Goal: Task Accomplishment & Management: Complete application form

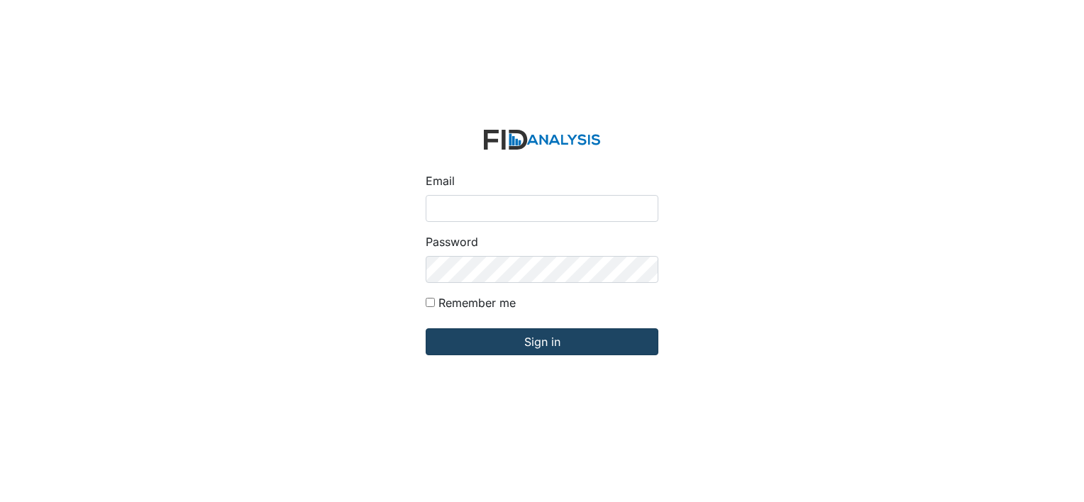
type input "[EMAIL_ADDRESS][DOMAIN_NAME]"
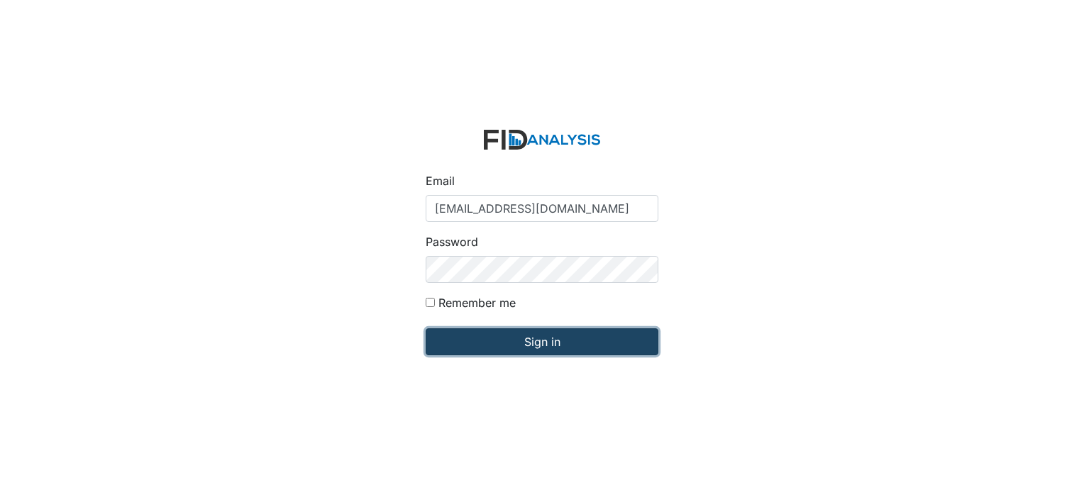
click at [545, 341] on input "Sign in" at bounding box center [542, 342] width 233 height 27
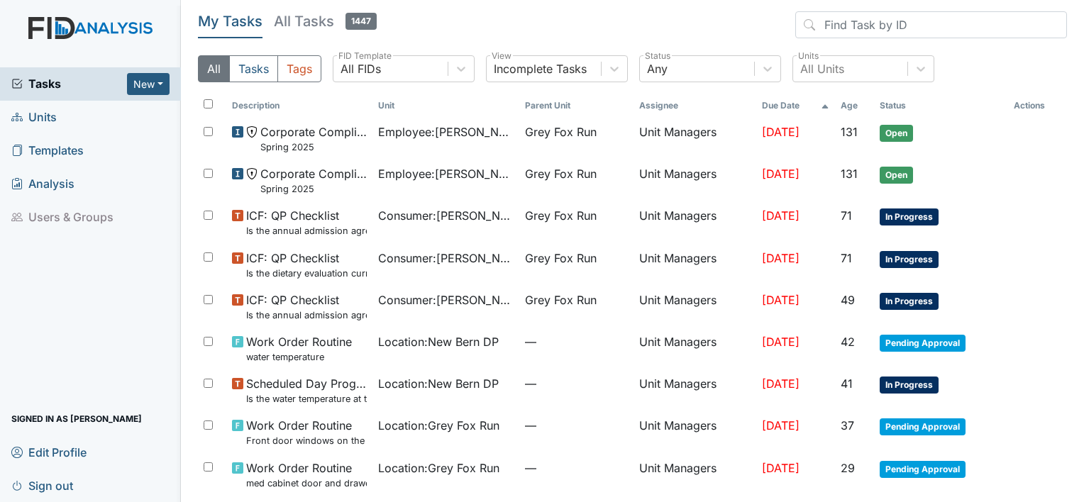
click at [45, 114] on span "Units" at bounding box center [33, 117] width 45 height 22
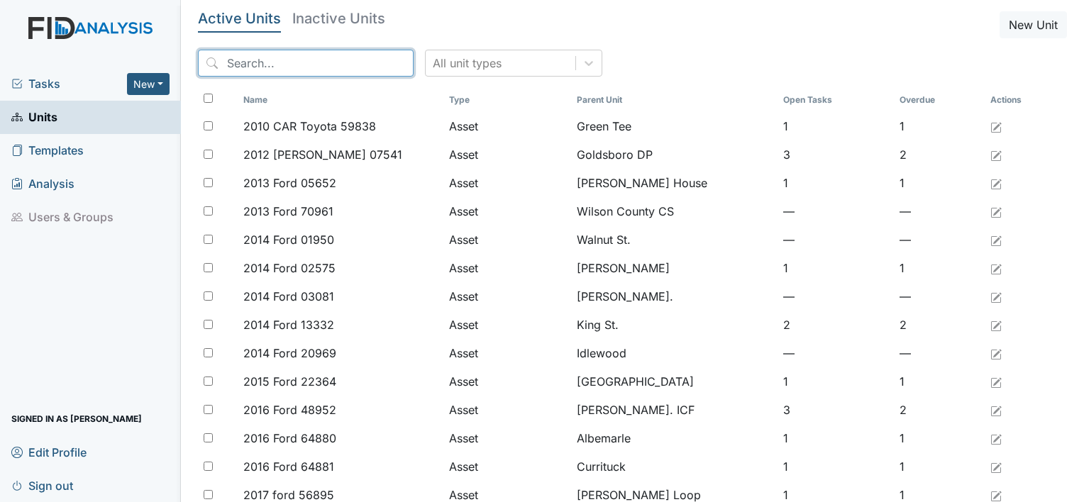
click at [279, 52] on input "search" at bounding box center [306, 63] width 216 height 27
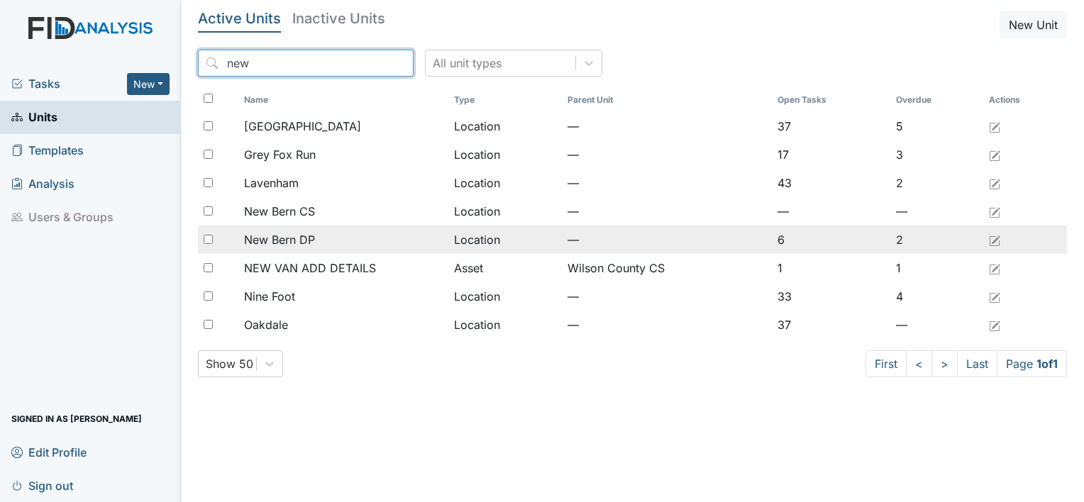
type input "new"
click at [304, 237] on span "New Bern DP" at bounding box center [279, 239] width 71 height 17
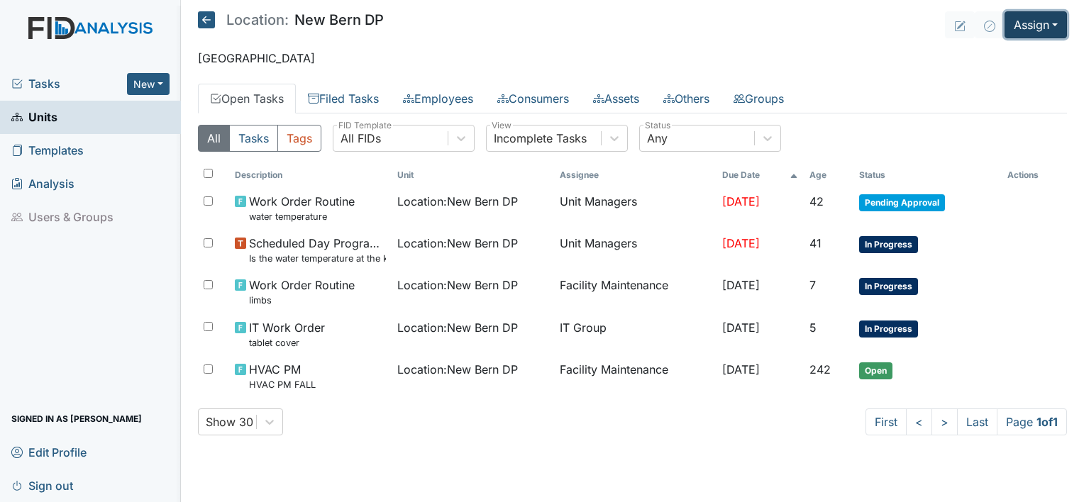
click at [1059, 21] on button "Assign" at bounding box center [1036, 24] width 62 height 27
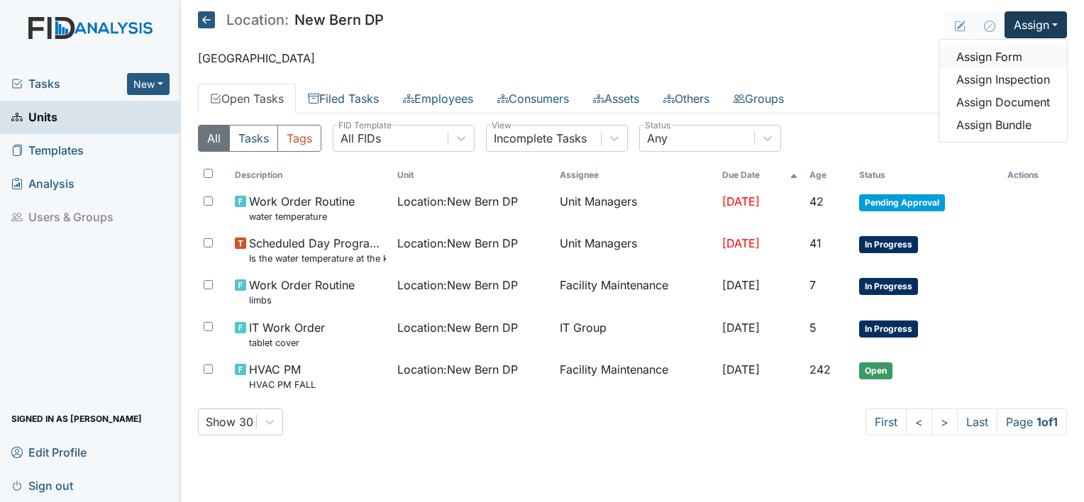
click at [1013, 60] on link "Assign Form" at bounding box center [1004, 56] width 128 height 23
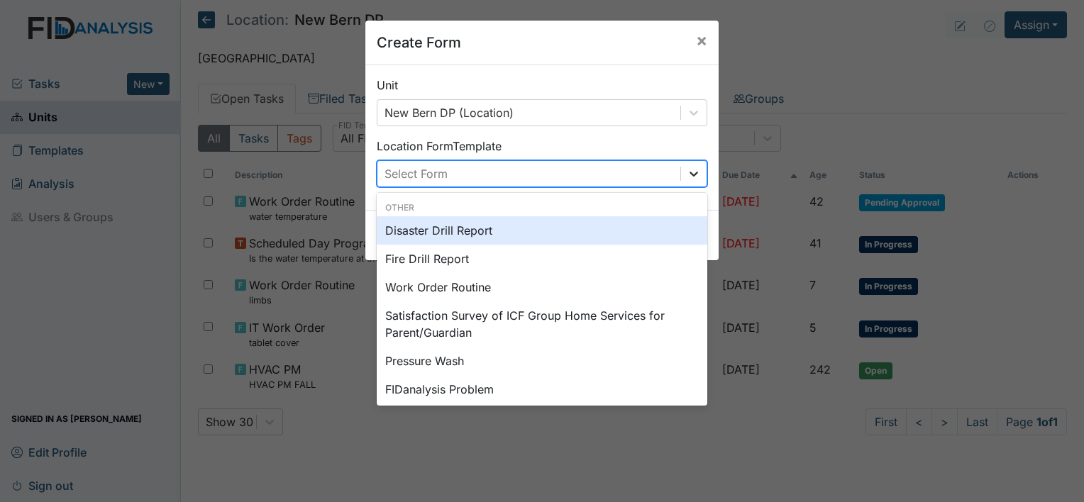
click at [690, 176] on icon at bounding box center [694, 174] width 14 height 14
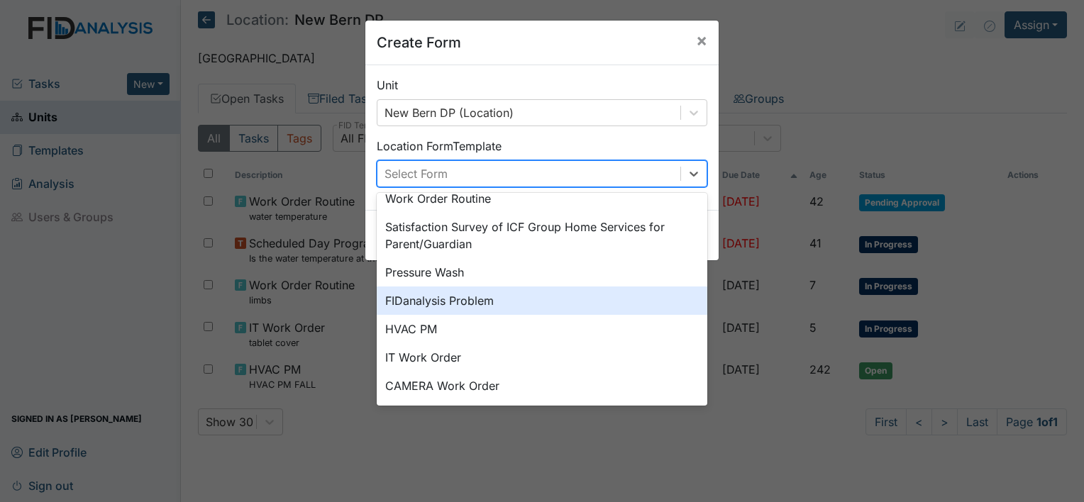
scroll to position [94, 0]
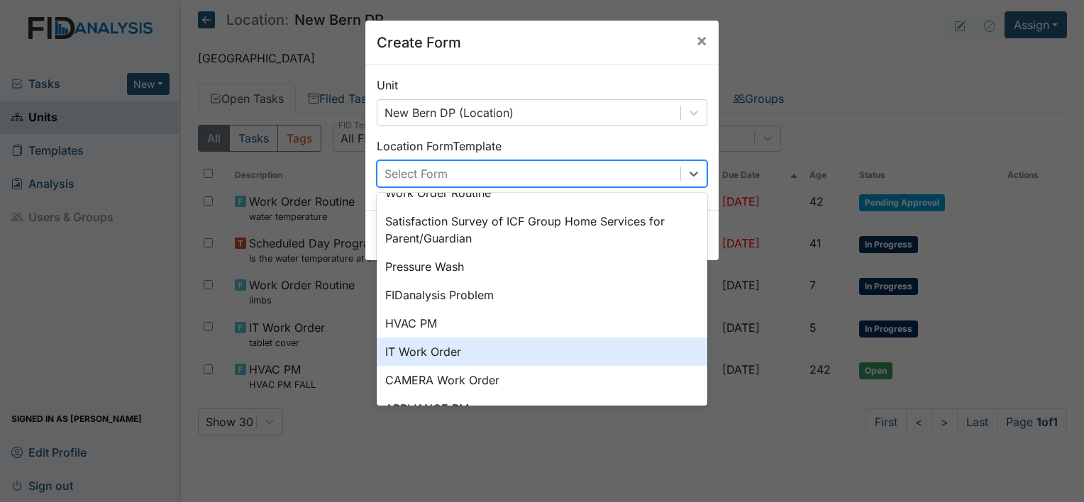
click at [485, 355] on div "IT Work Order" at bounding box center [542, 352] width 331 height 28
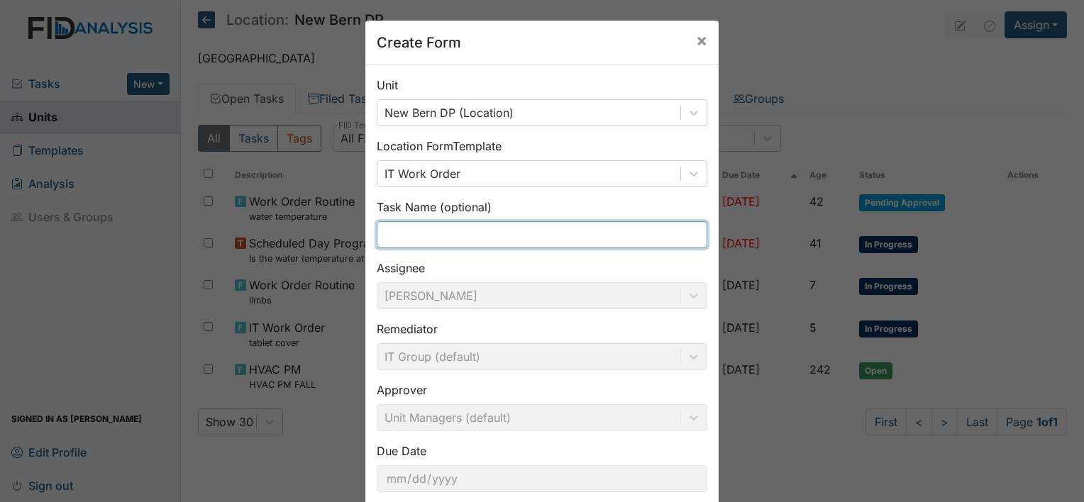
click at [397, 226] on input "text" at bounding box center [542, 234] width 331 height 27
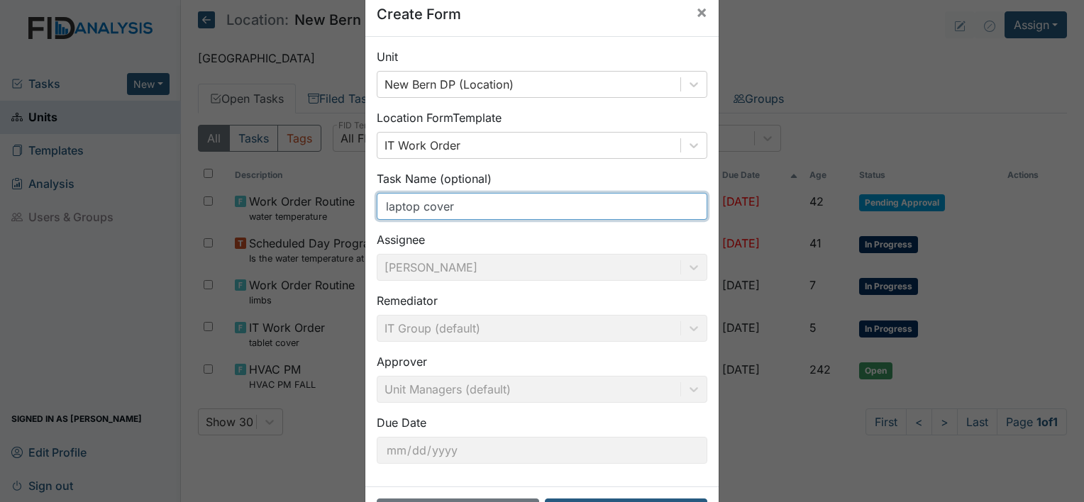
scroll to position [82, 0]
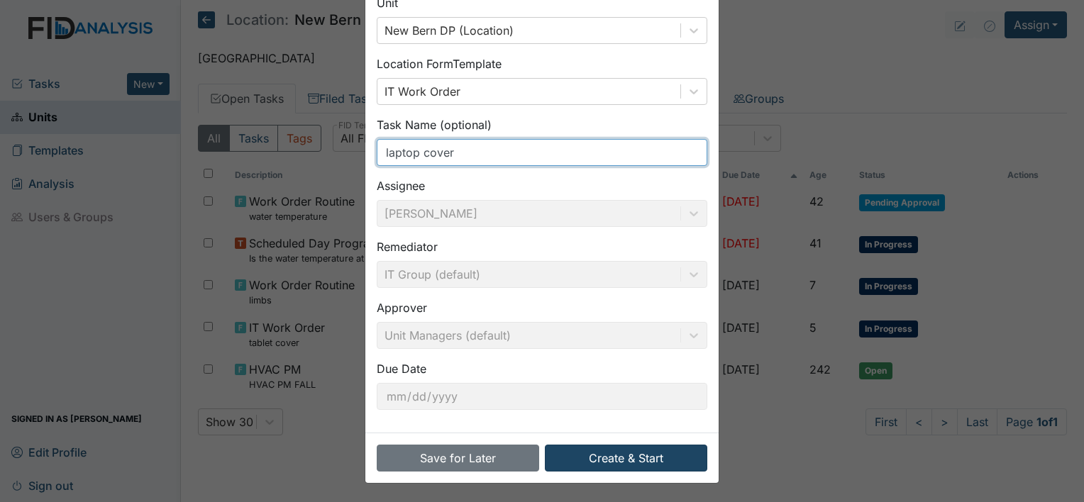
type input "laptop cover"
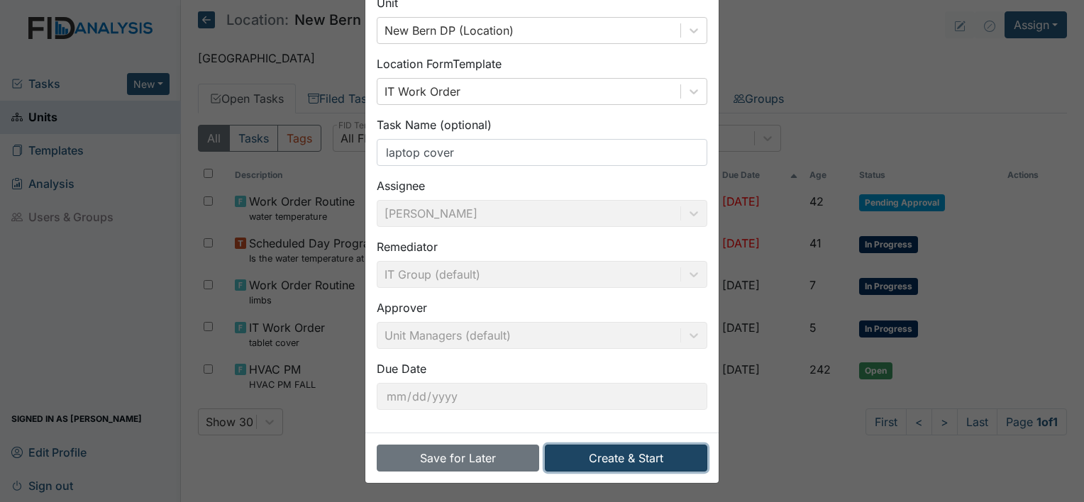
click at [601, 460] on button "Create & Start" at bounding box center [626, 458] width 163 height 27
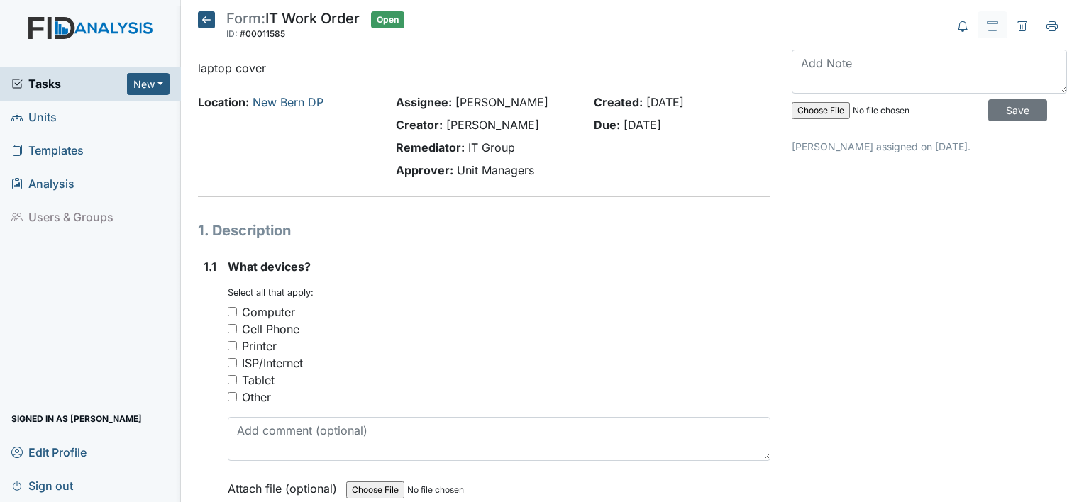
click at [232, 309] on input "Computer" at bounding box center [232, 311] width 9 height 9
checkbox input "true"
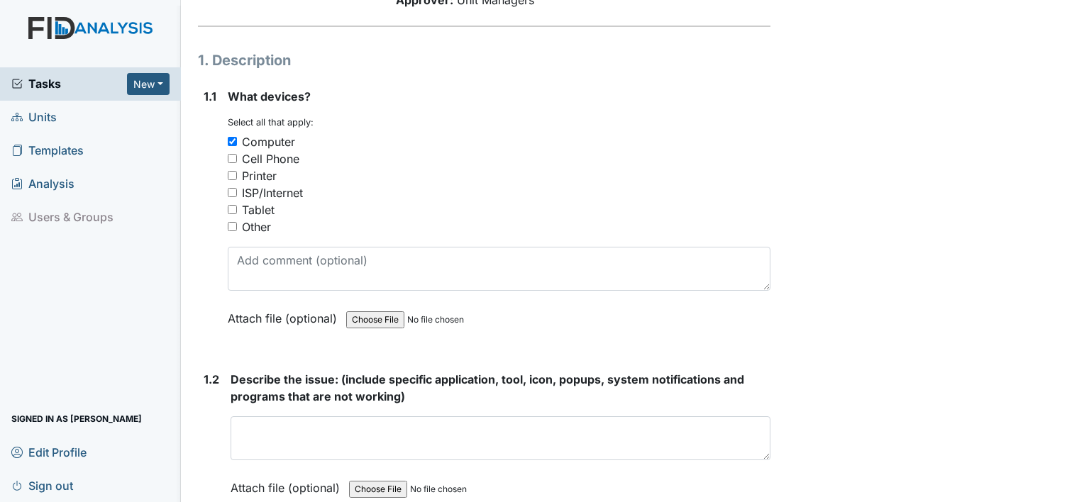
scroll to position [274, 0]
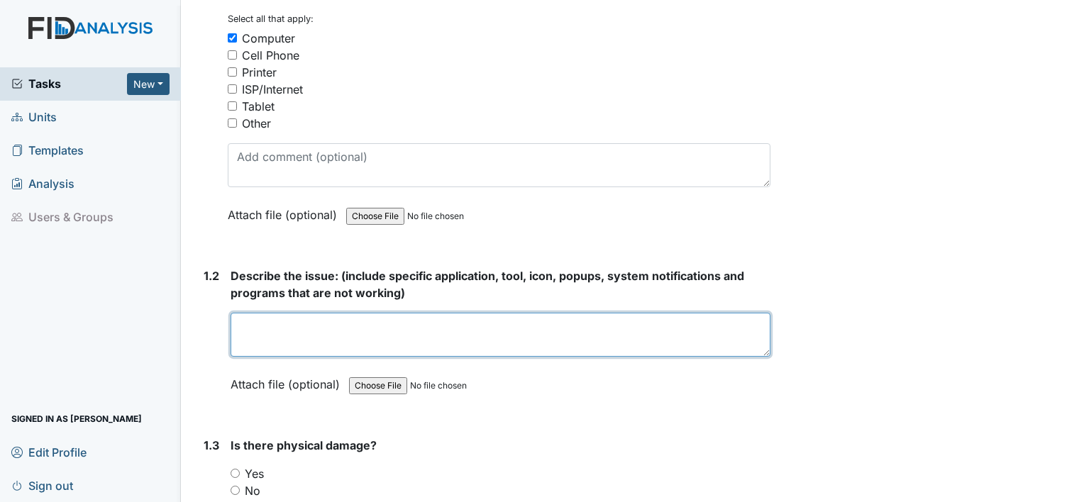
click at [335, 338] on textarea at bounding box center [501, 335] width 540 height 44
type textarea "n/a"
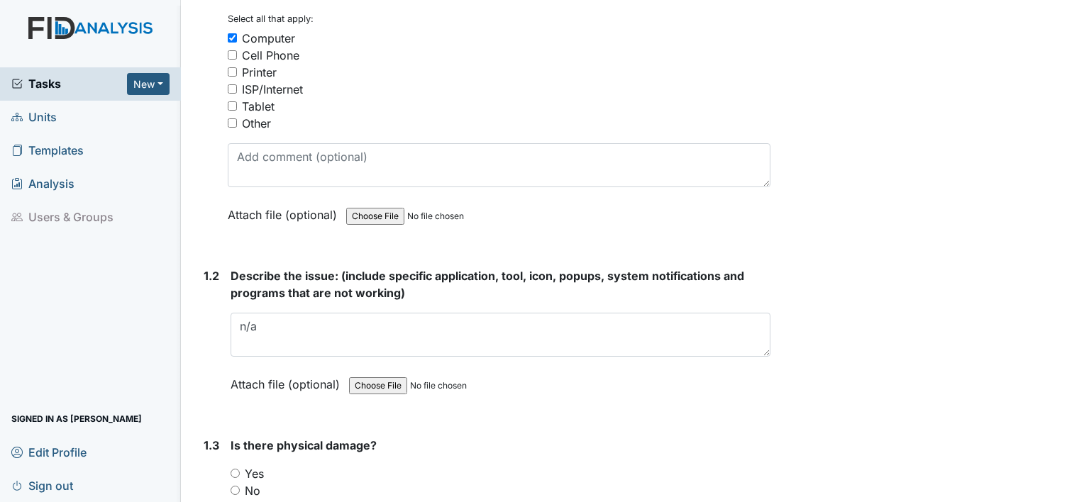
click at [233, 471] on input "Yes" at bounding box center [235, 473] width 9 height 9
radio input "true"
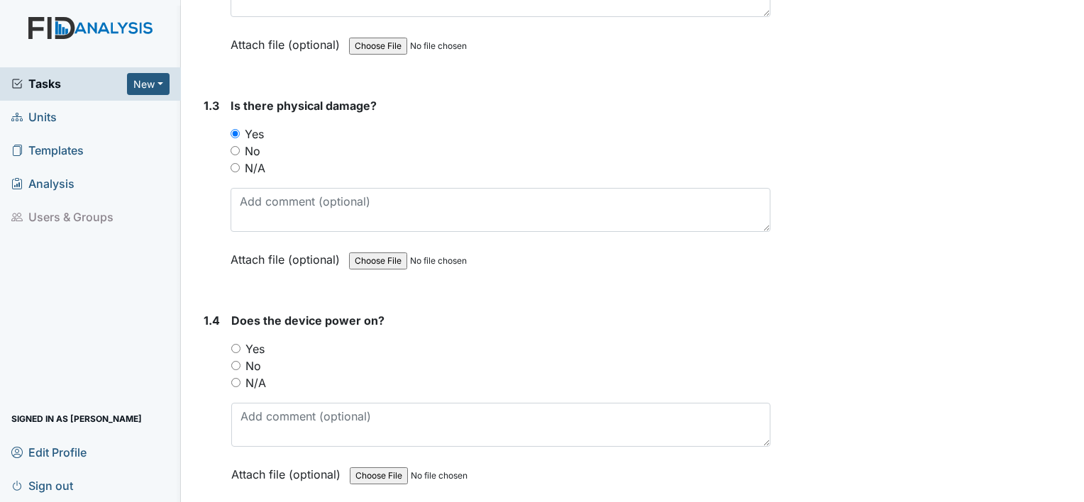
scroll to position [681, 0]
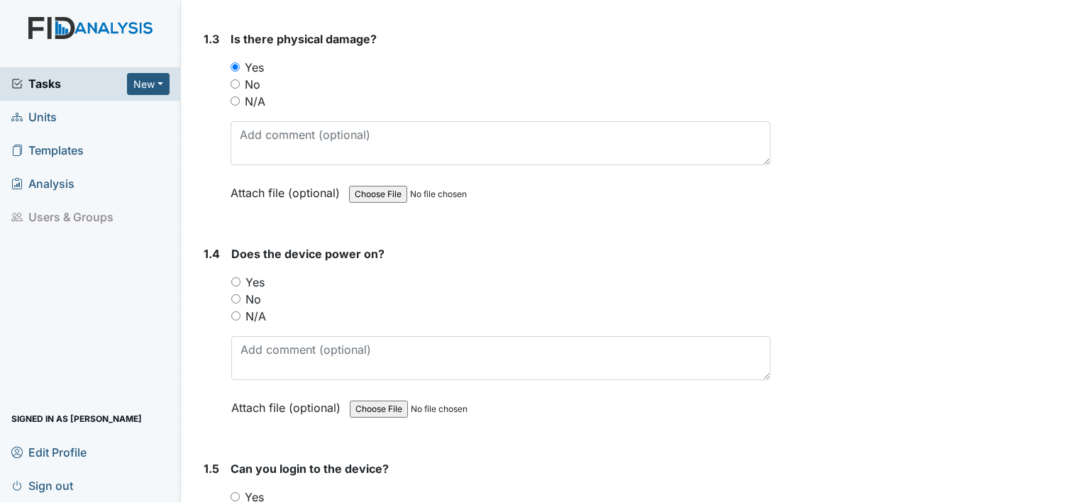
click at [236, 281] on input "Yes" at bounding box center [235, 281] width 9 height 9
radio input "true"
click at [236, 492] on input "Yes" at bounding box center [235, 496] width 9 height 9
radio input "true"
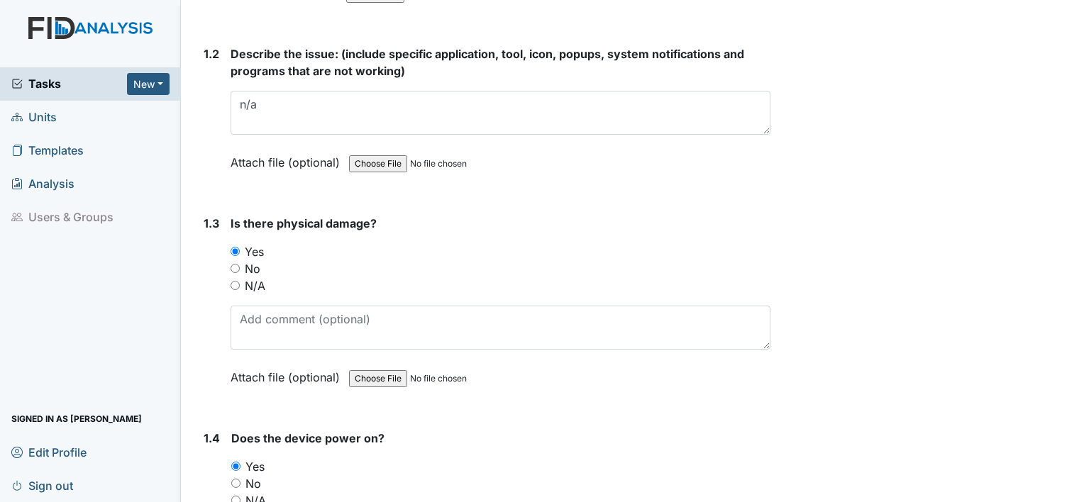
scroll to position [490, 0]
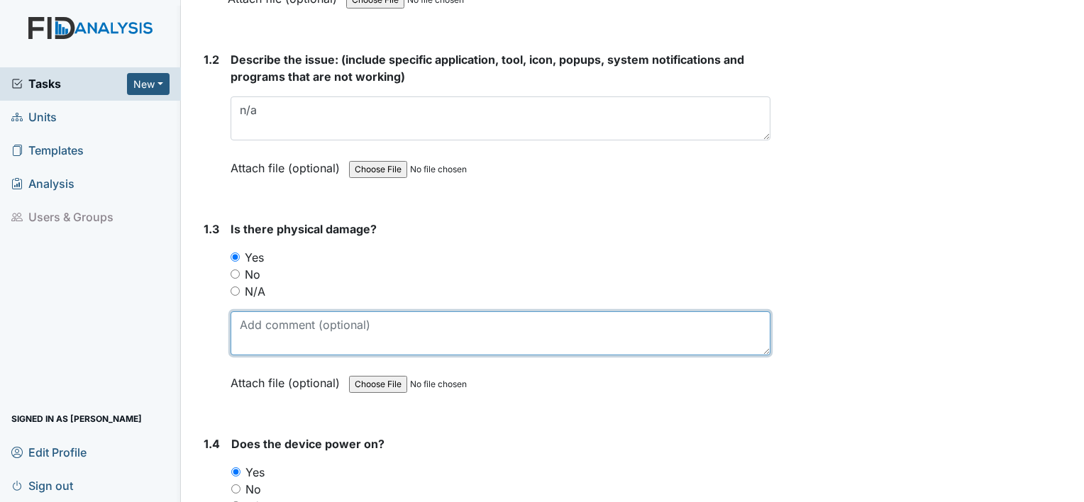
click at [367, 331] on textarea at bounding box center [501, 334] width 540 height 44
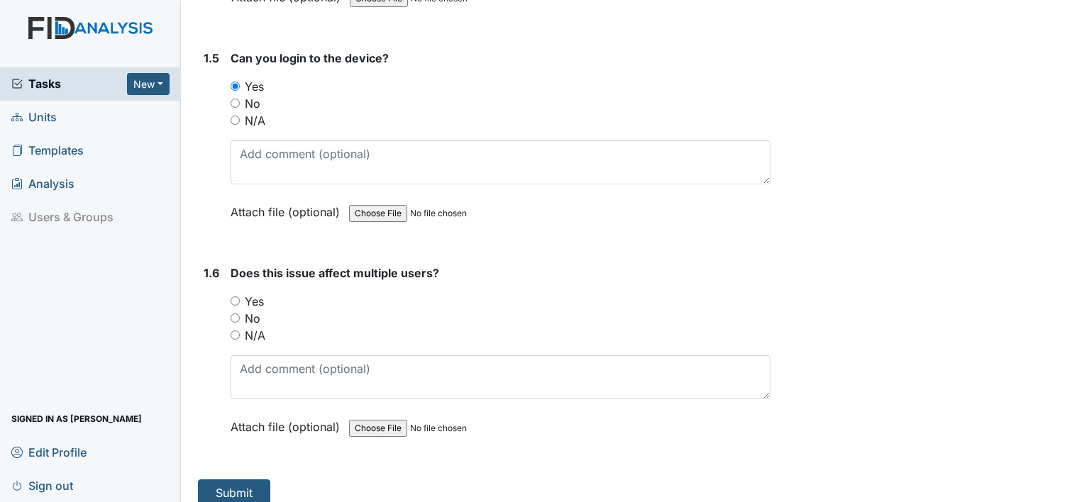
scroll to position [1102, 0]
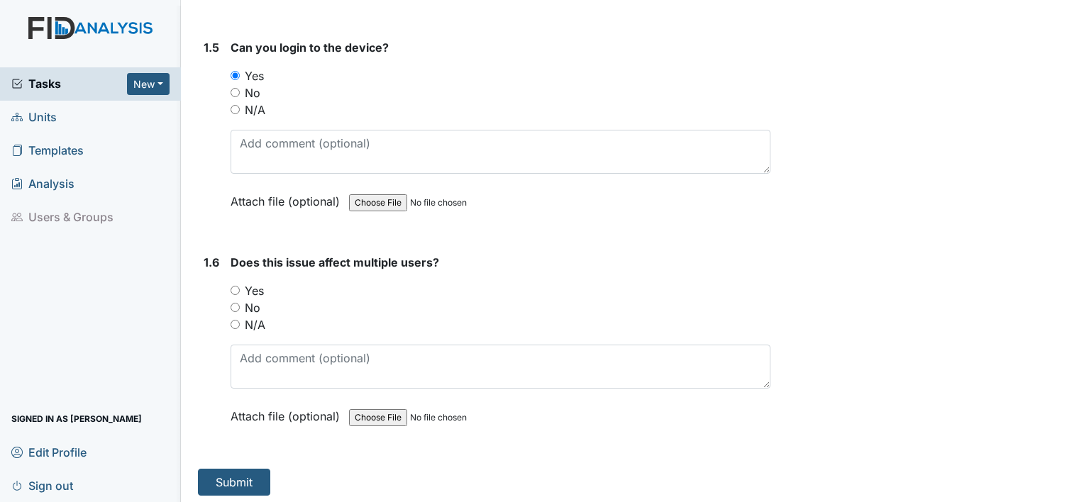
type textarea "frame around laptop monitor is pulling away on the side"
click at [235, 303] on input "No" at bounding box center [235, 307] width 9 height 9
radio input "true"
click at [231, 479] on button "Submit" at bounding box center [234, 482] width 72 height 27
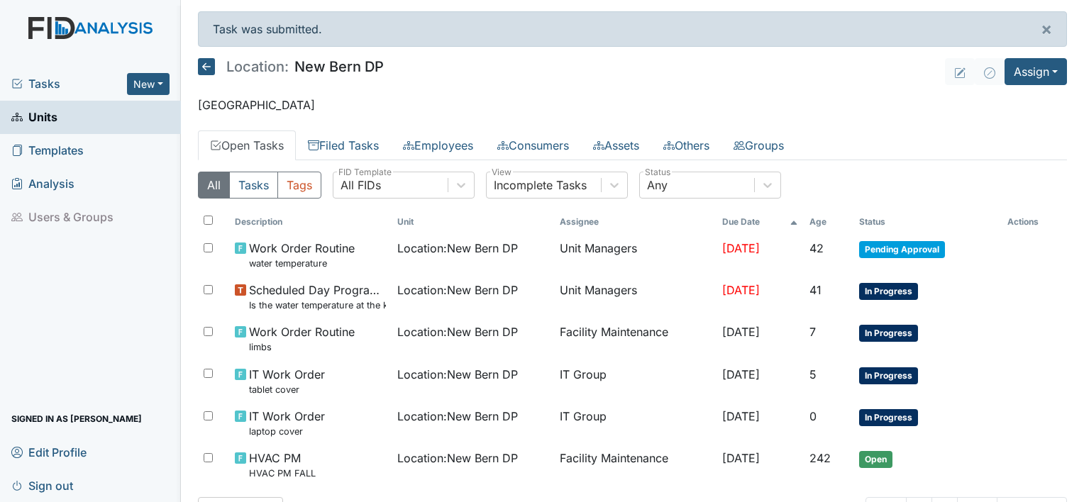
click at [48, 484] on span "Sign out" at bounding box center [42, 486] width 62 height 22
